Goal: Information Seeking & Learning: Learn about a topic

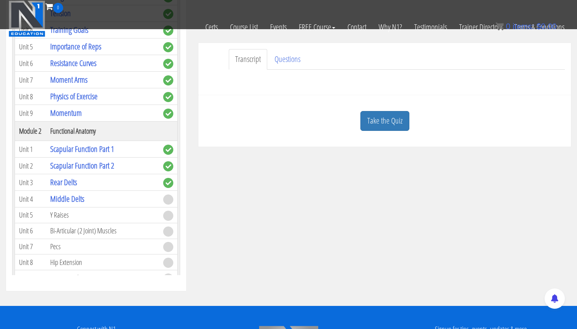
scroll to position [224, 0]
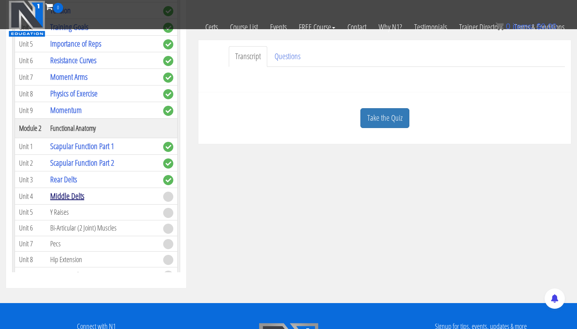
click at [72, 198] on link "Middle Delts" at bounding box center [67, 195] width 34 height 11
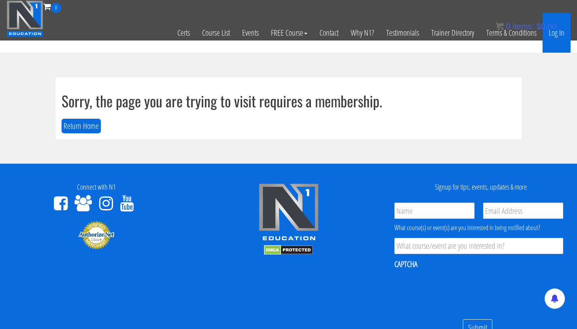
click at [555, 33] on link "Log In" at bounding box center [557, 33] width 28 height 40
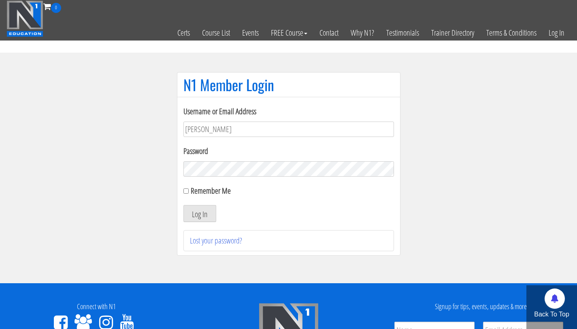
type input "bryan.williams@upr.edu"
click at [183, 205] on button "Log In" at bounding box center [199, 213] width 33 height 17
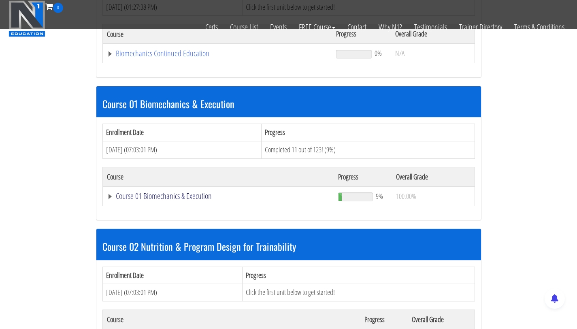
scroll to position [178, 0]
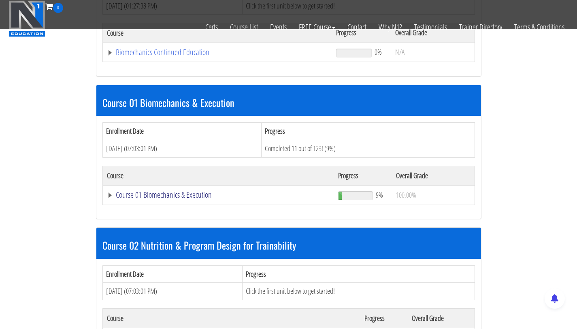
click at [144, 56] on link "Course 01 Biomechanics & Execution" at bounding box center [218, 52] width 222 height 8
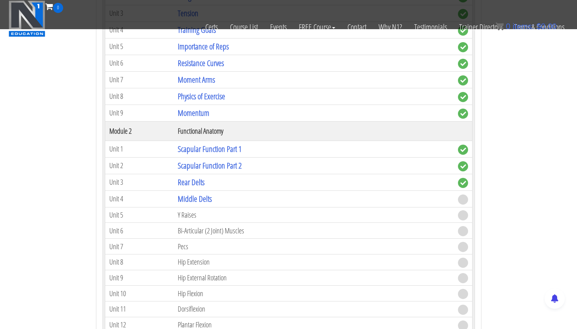
scroll to position [439, 0]
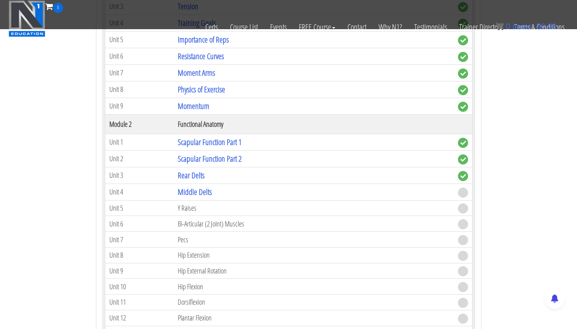
click at [198, 197] on td "Middle Delts" at bounding box center [314, 191] width 280 height 17
click at [200, 190] on link "Middle Delts" at bounding box center [195, 191] width 34 height 11
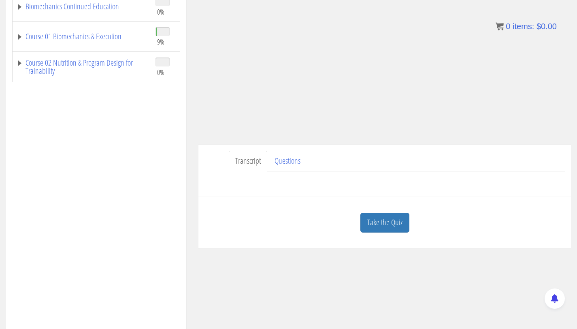
scroll to position [216, 0]
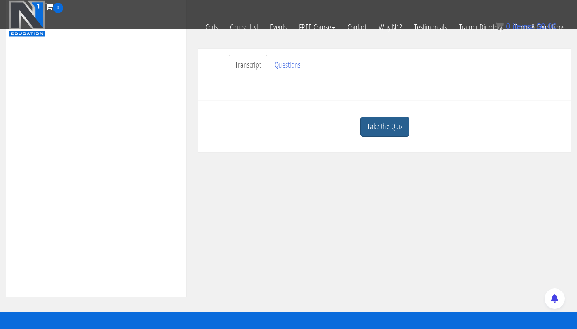
click at [381, 120] on link "Take the Quiz" at bounding box center [384, 127] width 49 height 20
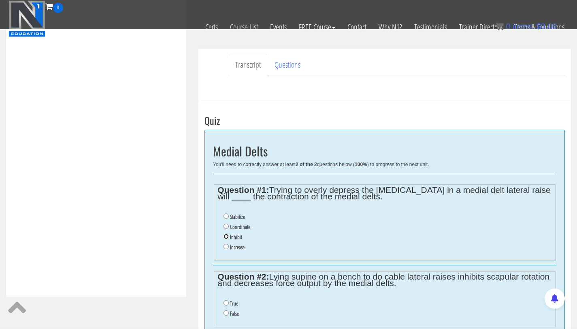
click at [226, 236] on input "Inhibit" at bounding box center [226, 236] width 5 height 5
radio input "true"
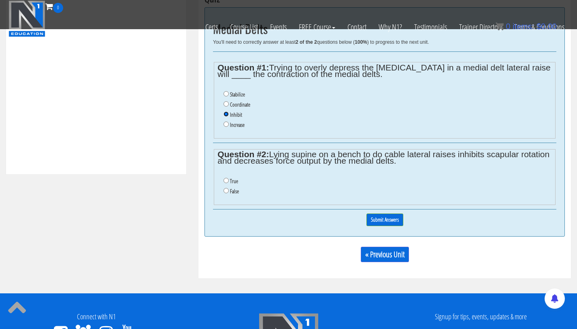
scroll to position [339, 0]
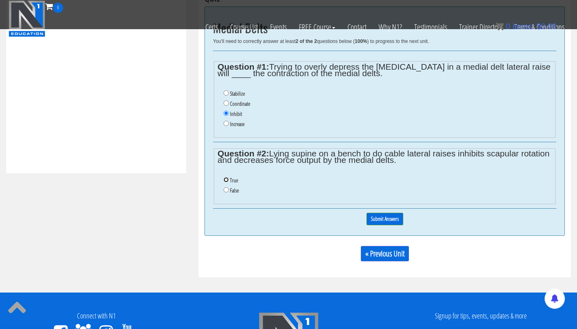
click at [226, 180] on input "True" at bounding box center [226, 179] width 5 height 5
radio input "true"
click at [384, 218] on input "Submit Answers" at bounding box center [384, 219] width 37 height 13
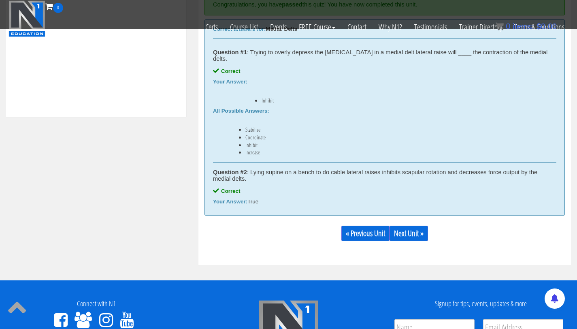
scroll to position [405, 0]
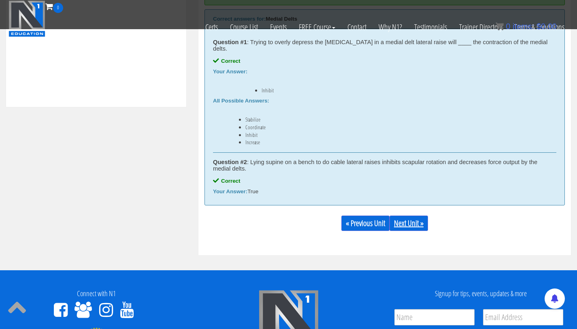
click at [404, 215] on link "Next Unit »" at bounding box center [409, 222] width 38 height 15
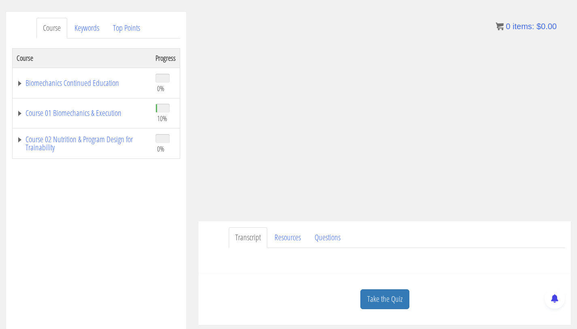
scroll to position [84, 0]
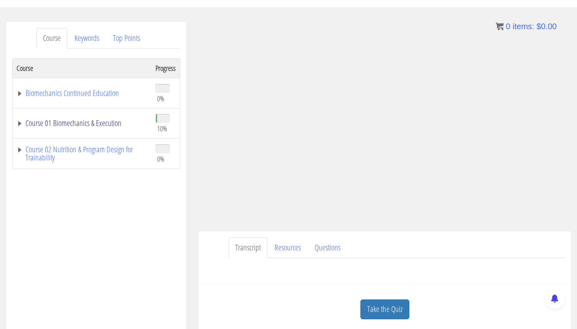
click at [89, 122] on link "Course 01 Biomechanics & Execution" at bounding box center [82, 123] width 131 height 8
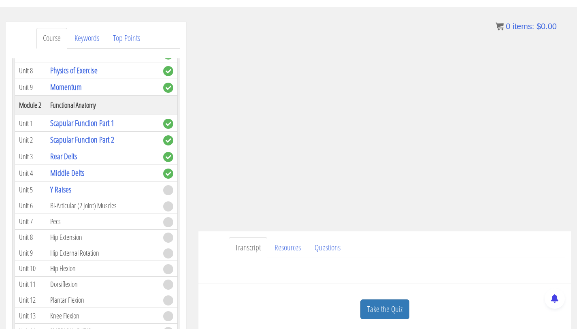
scroll to position [222, 0]
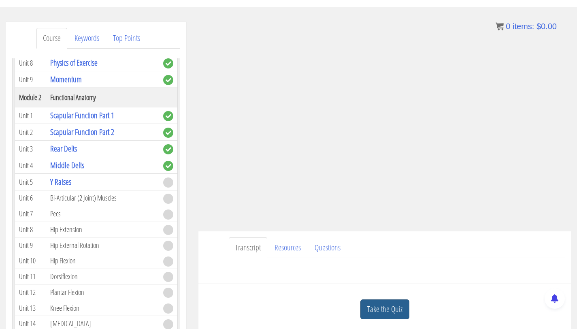
click at [375, 305] on link "Take the Quiz" at bounding box center [384, 309] width 49 height 20
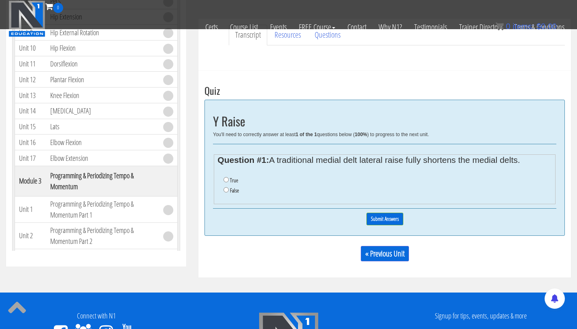
scroll to position [319, 0]
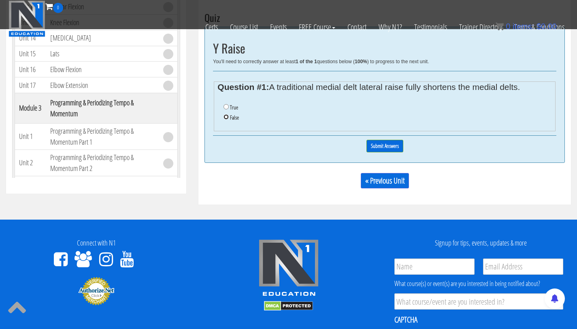
click at [227, 115] on input "False" at bounding box center [226, 116] width 5 height 5
radio input "true"
click at [386, 147] on input "Submit Answers" at bounding box center [384, 146] width 37 height 13
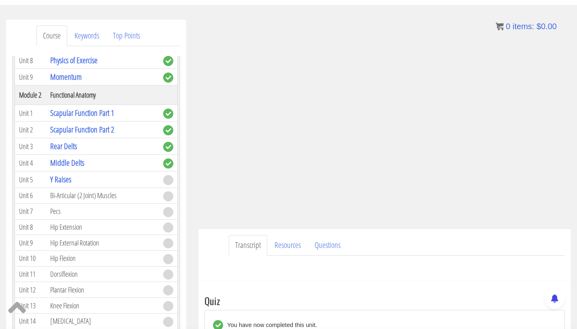
scroll to position [87, 0]
click at [77, 195] on td "Bi-Articular (2 Joint) Muscles" at bounding box center [102, 195] width 113 height 16
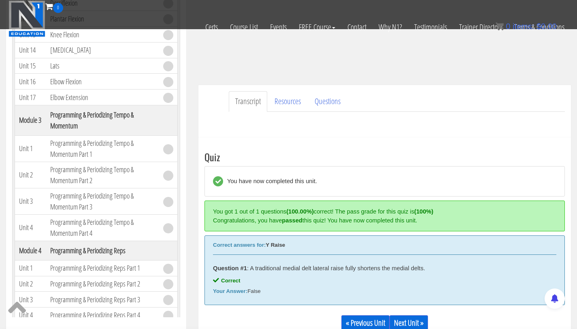
scroll to position [181, 0]
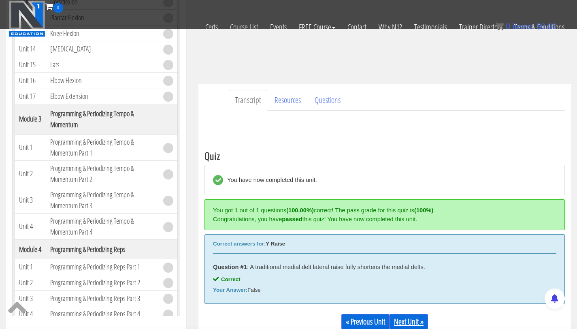
click at [405, 318] on link "Next Unit »" at bounding box center [409, 321] width 38 height 15
